Goal: Information Seeking & Learning: Learn about a topic

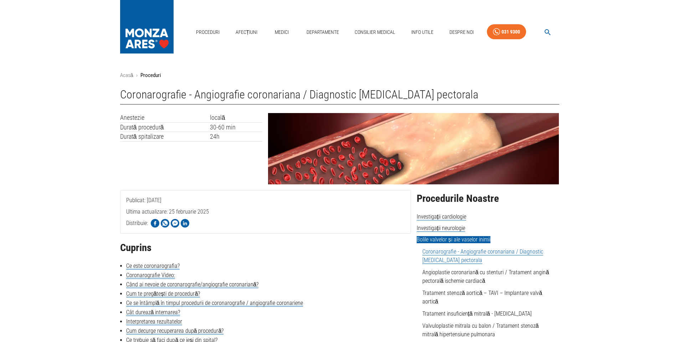
scroll to position [178, 0]
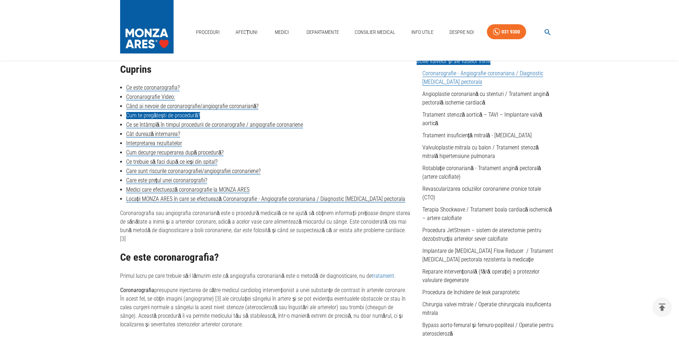
click at [188, 113] on link "Cum te pregătești de procedură?" at bounding box center [163, 115] width 74 height 7
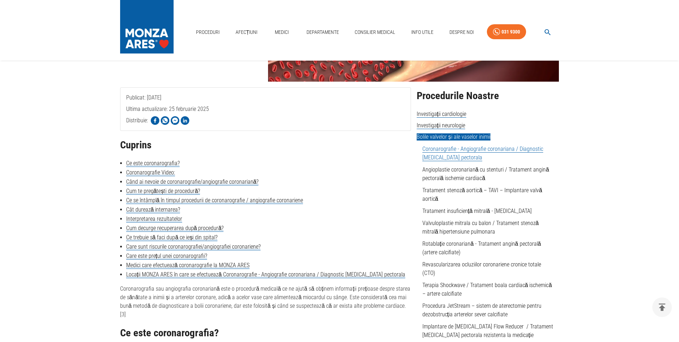
scroll to position [107, 0]
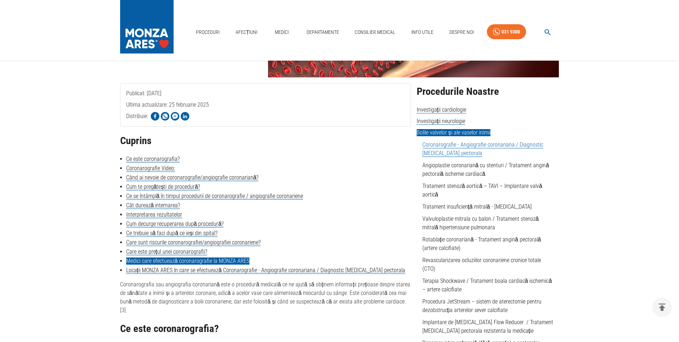
click at [237, 263] on link "Medici care efectuează coronarografie la MONZA ARES" at bounding box center [188, 260] width 124 height 7
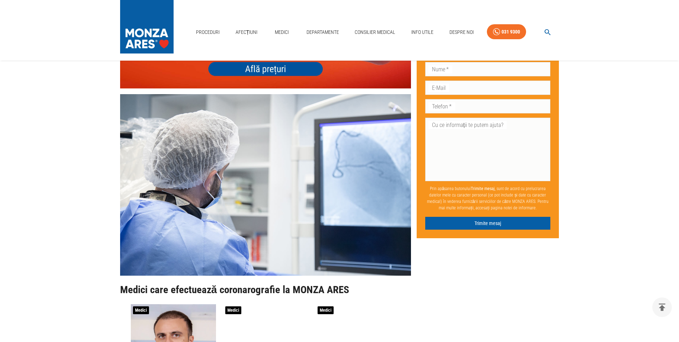
scroll to position [2302, 0]
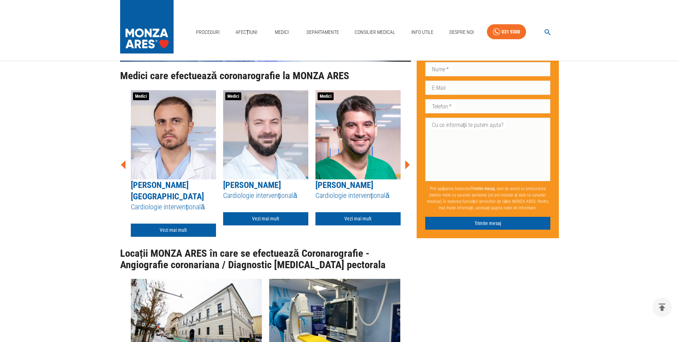
click at [405, 175] on icon at bounding box center [406, 164] width 21 height 21
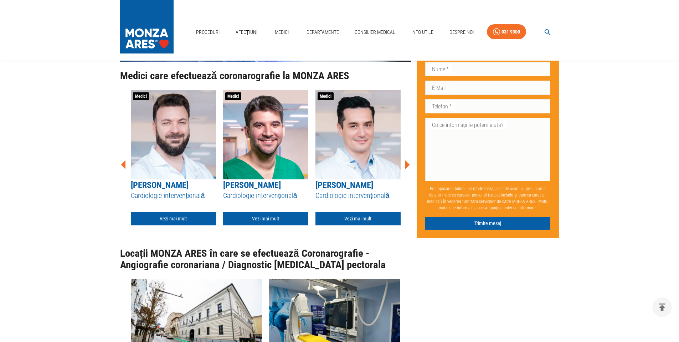
click at [405, 175] on icon at bounding box center [406, 164] width 21 height 21
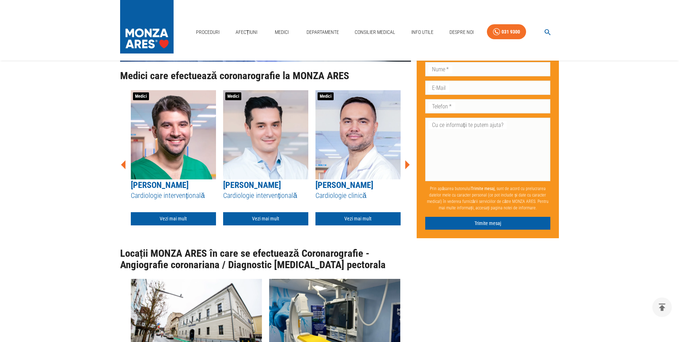
click at [405, 175] on icon at bounding box center [406, 164] width 21 height 21
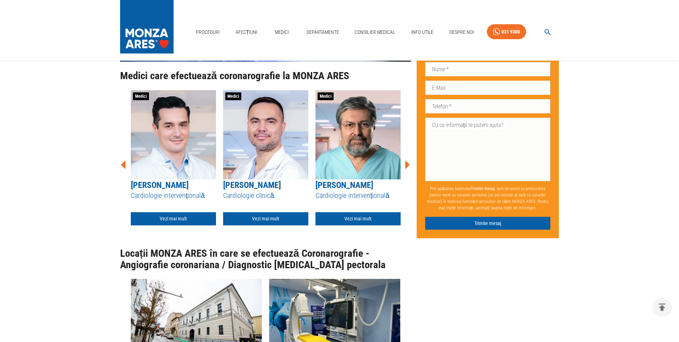
click at [405, 175] on icon at bounding box center [406, 164] width 21 height 21
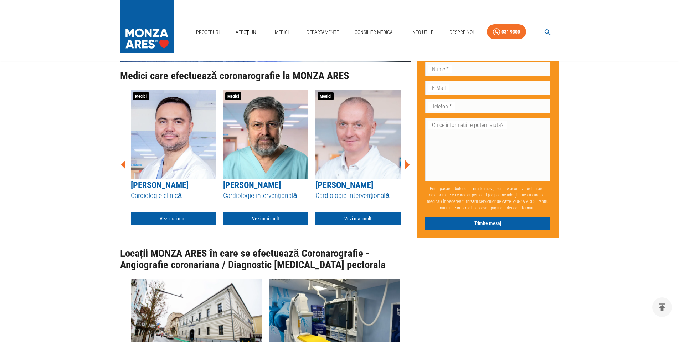
click at [405, 175] on icon at bounding box center [406, 164] width 21 height 21
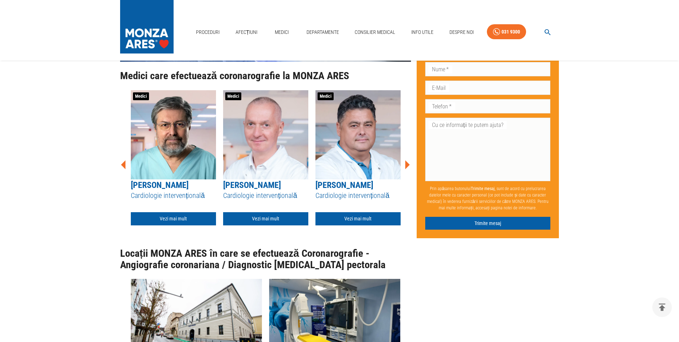
click at [405, 175] on icon at bounding box center [406, 164] width 21 height 21
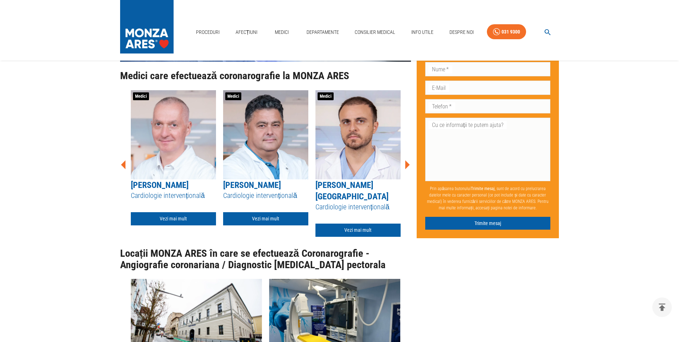
click at [405, 175] on icon at bounding box center [406, 164] width 21 height 21
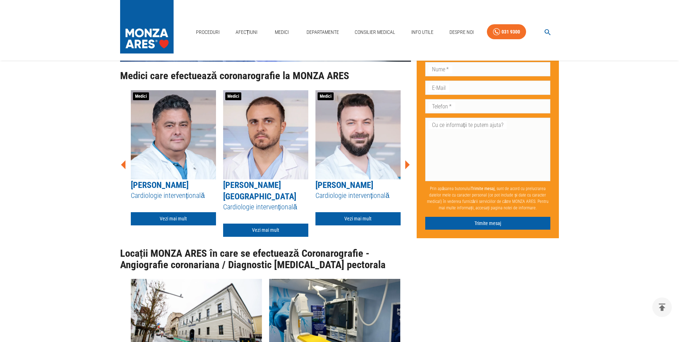
click at [405, 175] on icon at bounding box center [406, 164] width 21 height 21
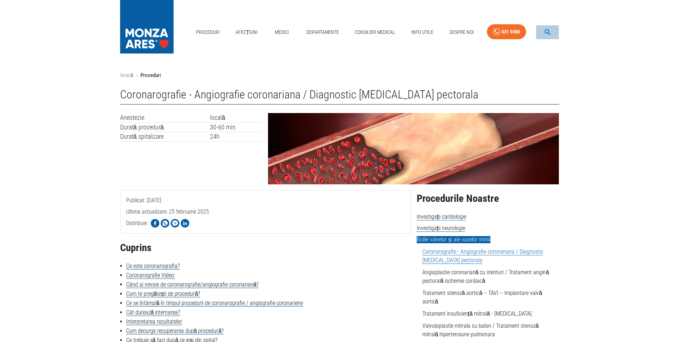
click at [548, 32] on icon "button" at bounding box center [548, 32] width 8 height 8
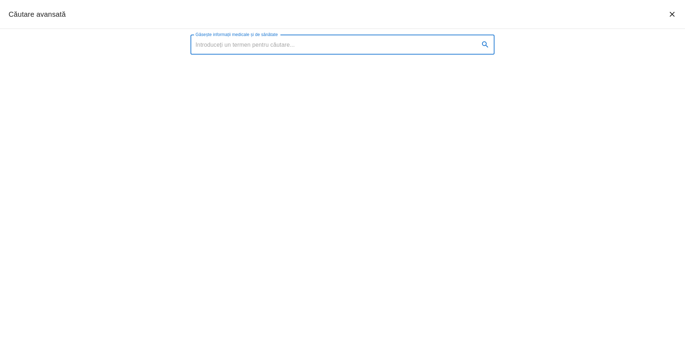
click at [266, 44] on input "Găsește informații medicale și de sănătate" at bounding box center [331, 45] width 283 height 20
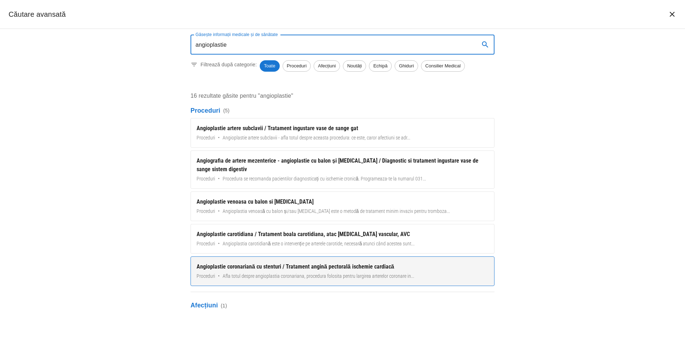
type input "angioplastie"
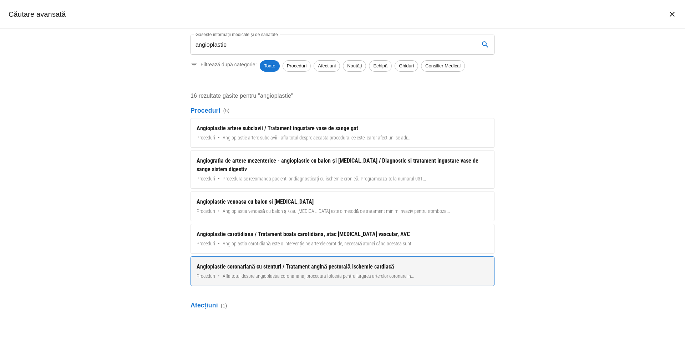
click at [234, 268] on div "Angioplastie coronariană cu stenturi / Tratament angină pectorală ischemie card…" at bounding box center [342, 266] width 292 height 9
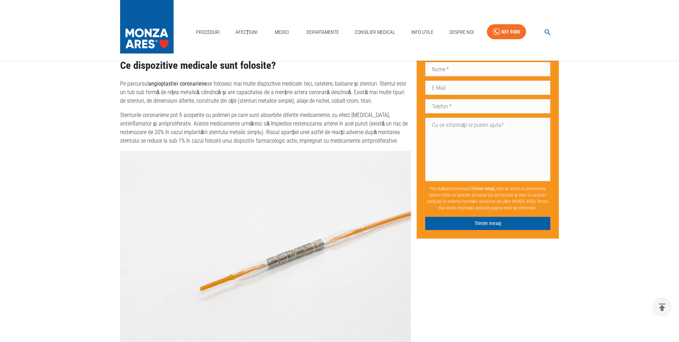
scroll to position [1604, 0]
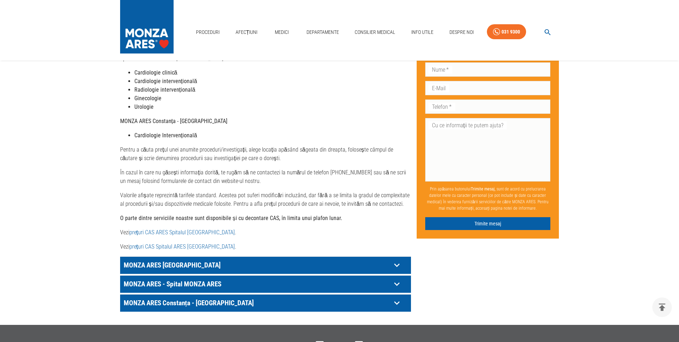
scroll to position [285, 0]
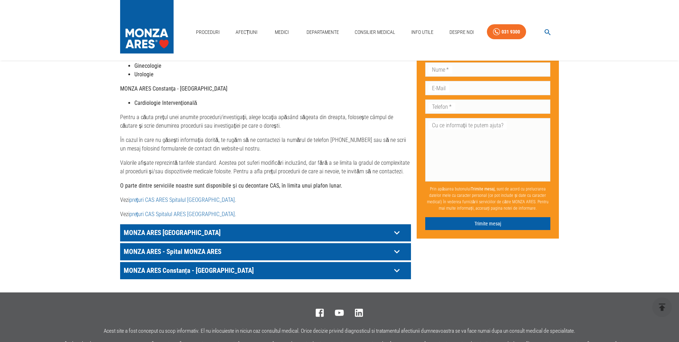
click at [180, 196] on link "prețuri CAS ARES Spitalul [GEOGRAPHIC_DATA]" at bounding box center [182, 199] width 106 height 7
click at [396, 246] on icon at bounding box center [396, 251] width 11 height 11
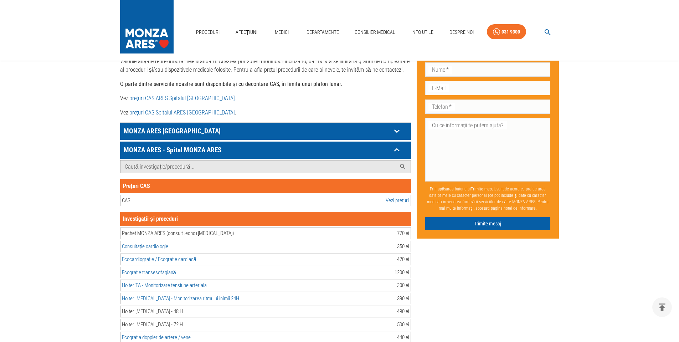
scroll to position [392, 0]
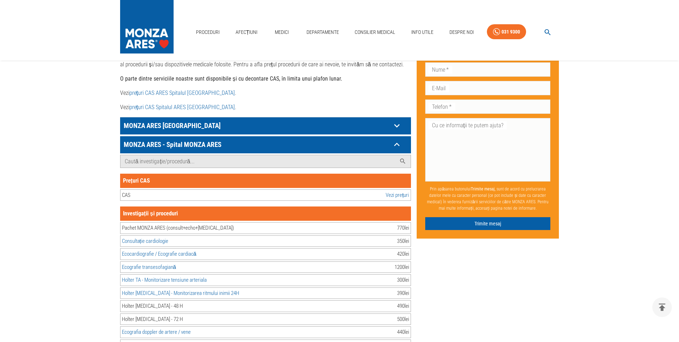
click at [399, 191] on link "Vezi prețuri" at bounding box center [397, 195] width 23 height 8
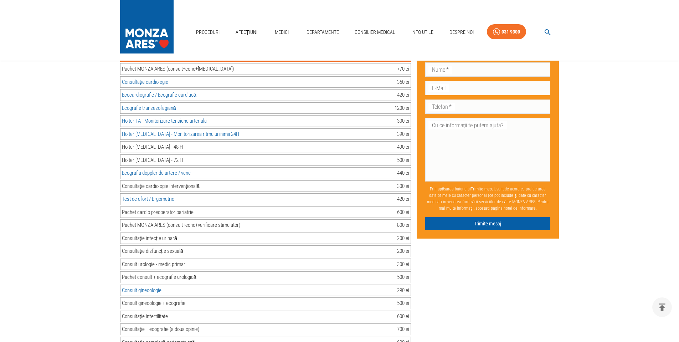
scroll to position [535, 0]
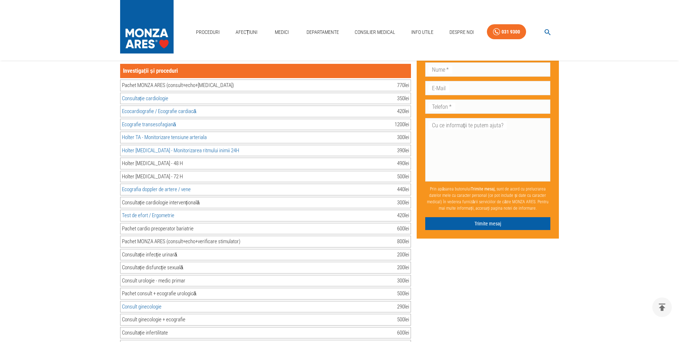
click at [371, 184] on div "Ecografia doppler de artere / vene 440 lei" at bounding box center [265, 190] width 291 height 12
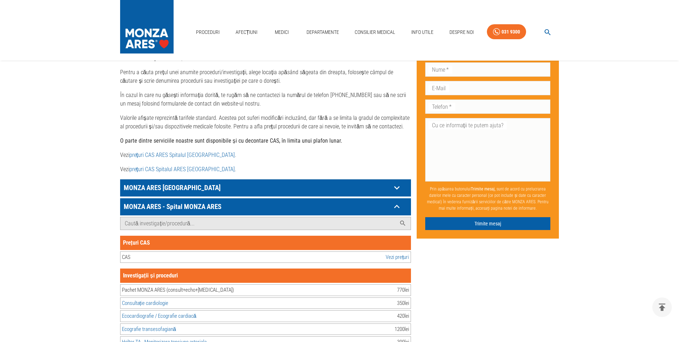
scroll to position [357, 0]
